Goal: Information Seeking & Learning: Learn about a topic

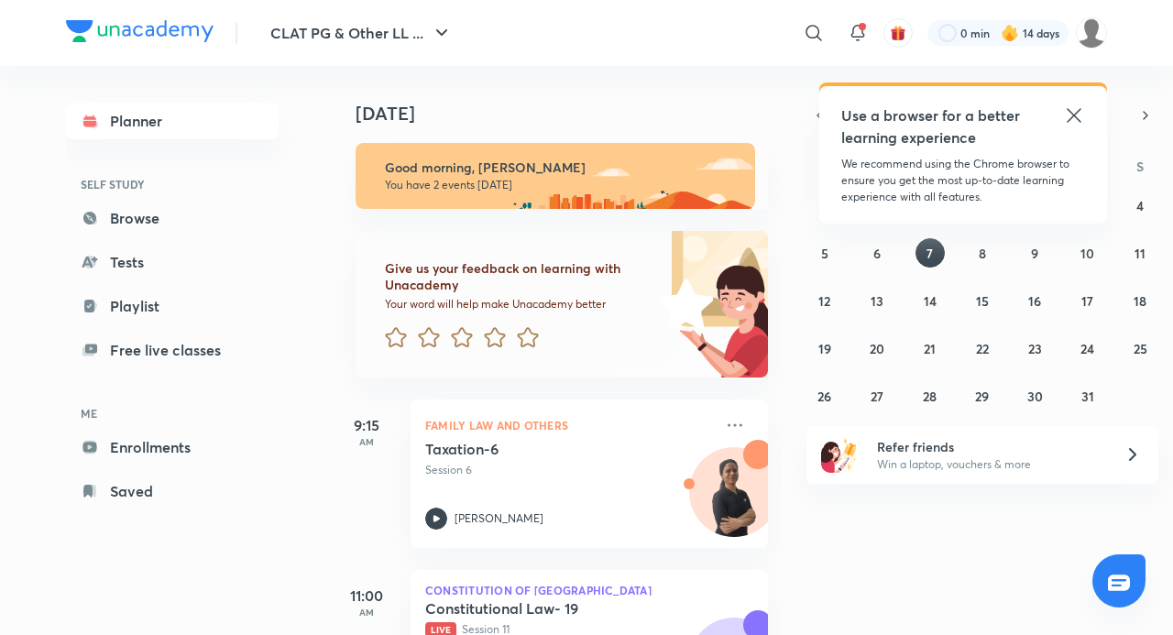
click at [1081, 124] on icon at bounding box center [1074, 115] width 22 height 22
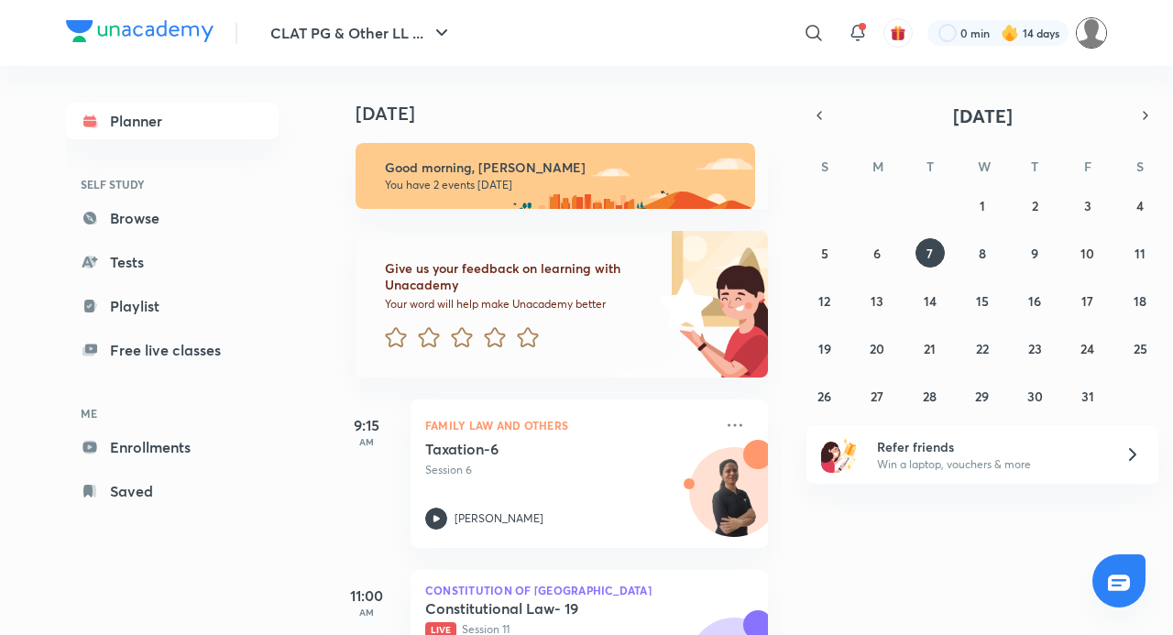
click at [1095, 23] on img at bounding box center [1091, 32] width 31 height 31
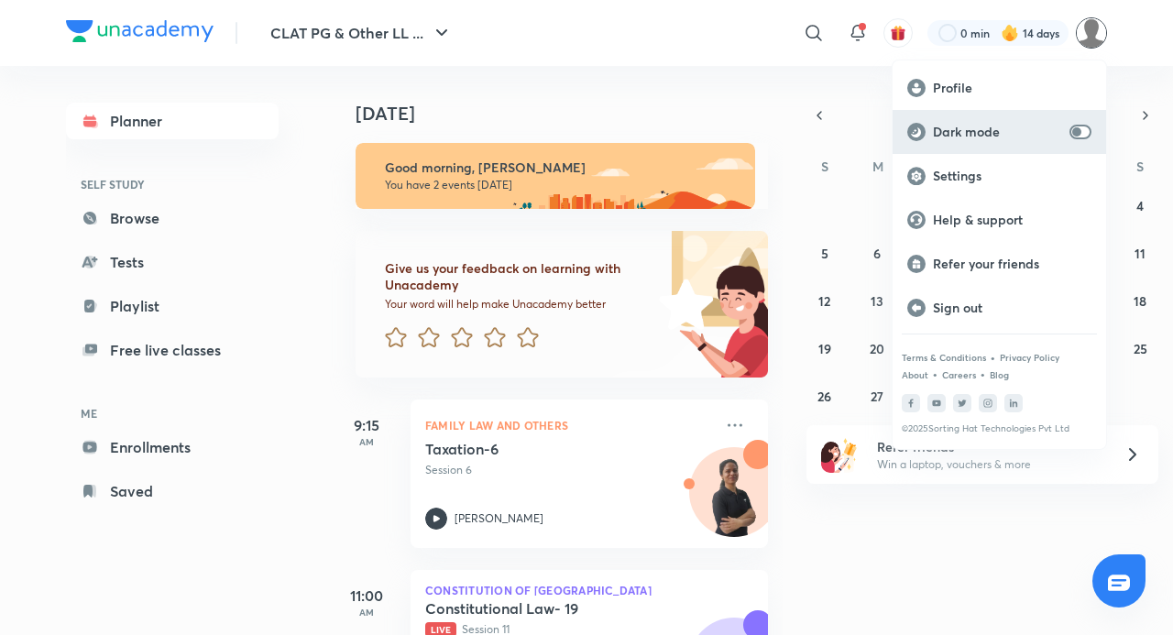
click at [1080, 126] on input "checkbox" at bounding box center [1077, 132] width 44 height 15
checkbox input "true"
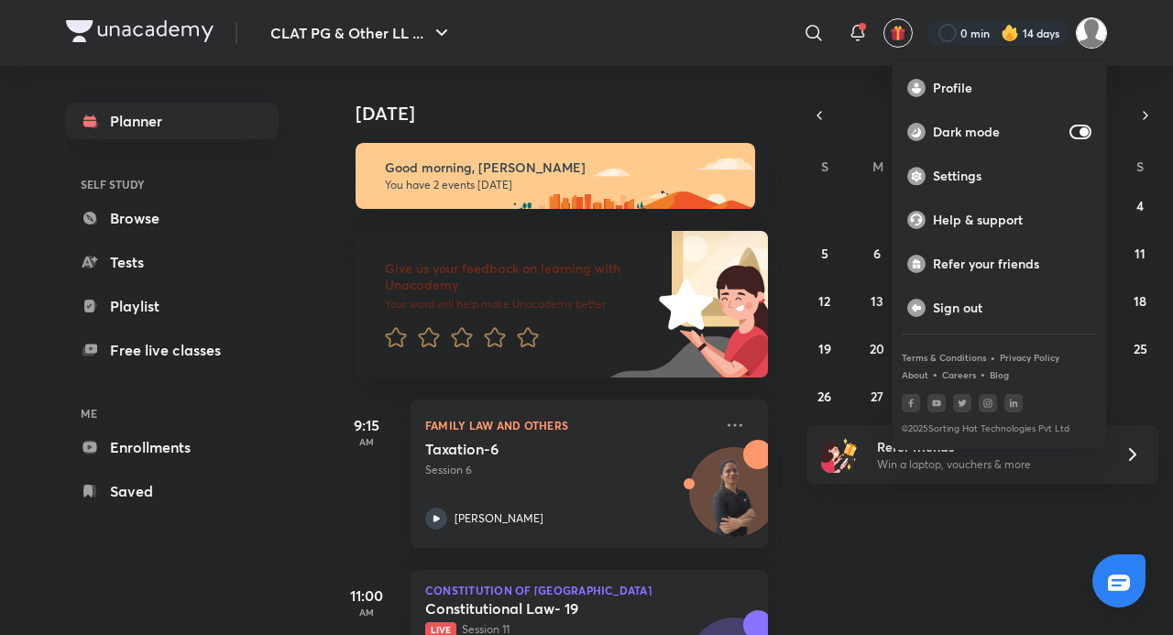
click at [687, 81] on div at bounding box center [586, 317] width 1173 height 635
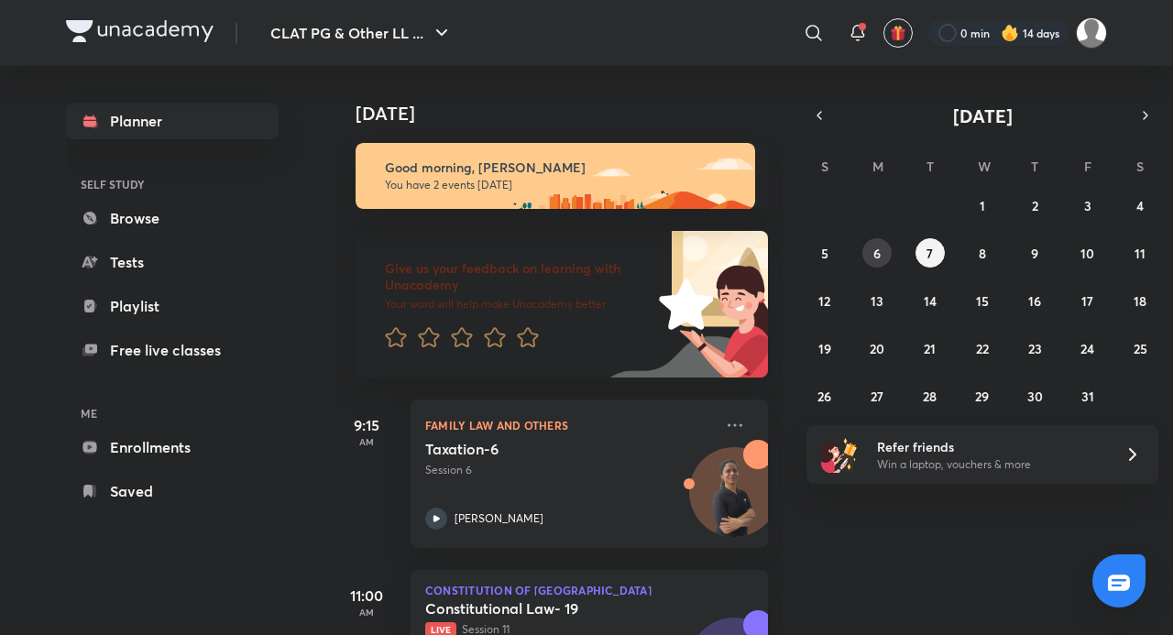
click at [876, 252] on abbr "6" at bounding box center [876, 253] width 7 height 17
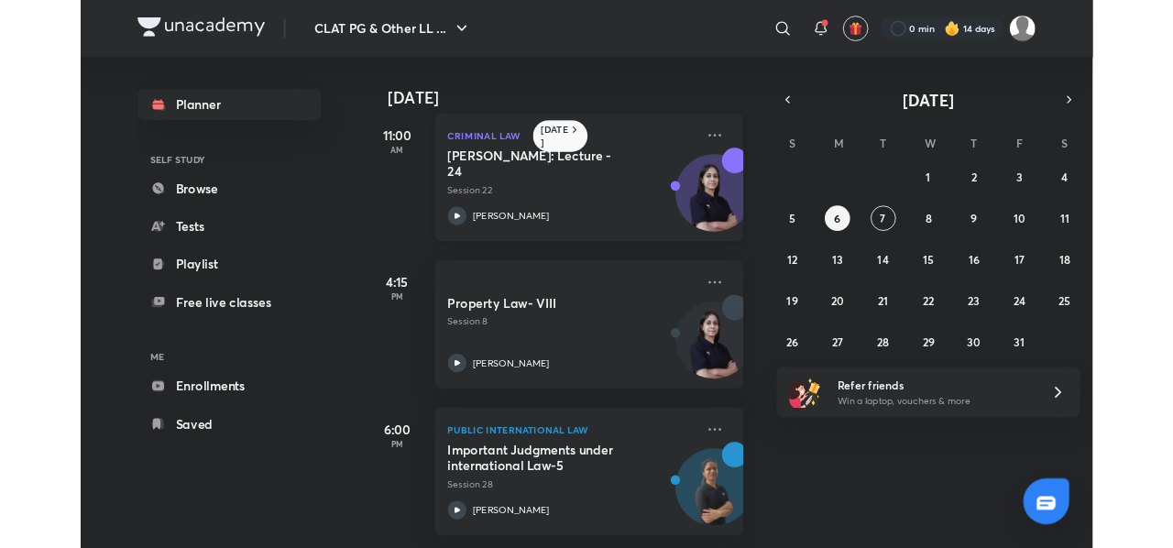
scroll to position [29, 0]
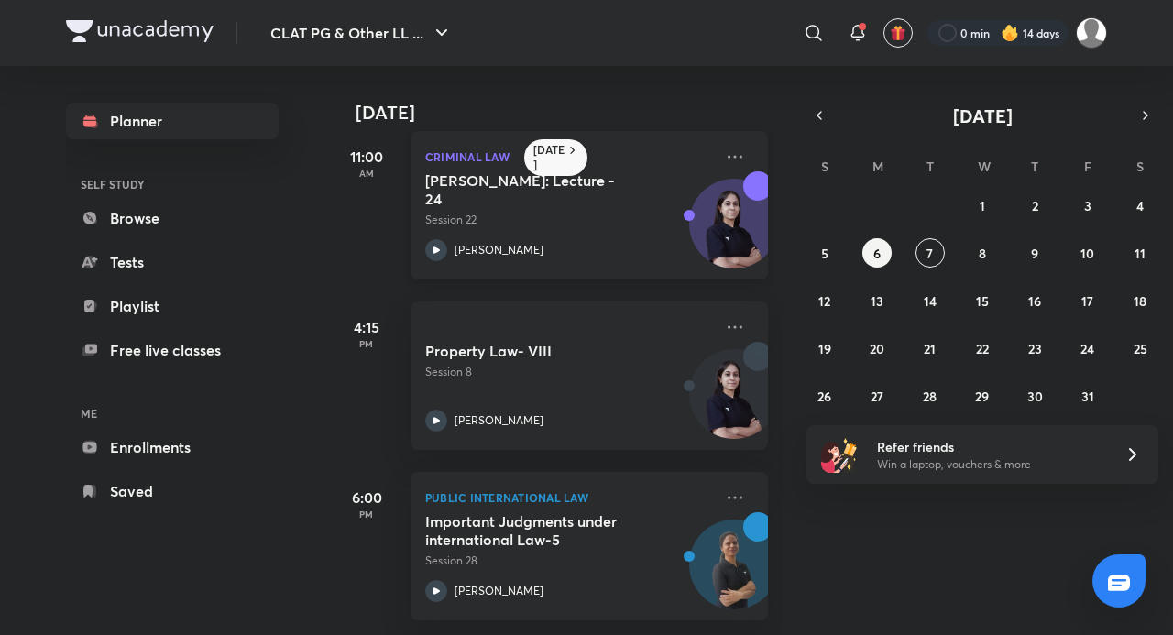
click at [537, 212] on p "Session 22" at bounding box center [569, 220] width 288 height 16
